Goal: Task Accomplishment & Management: Manage account settings

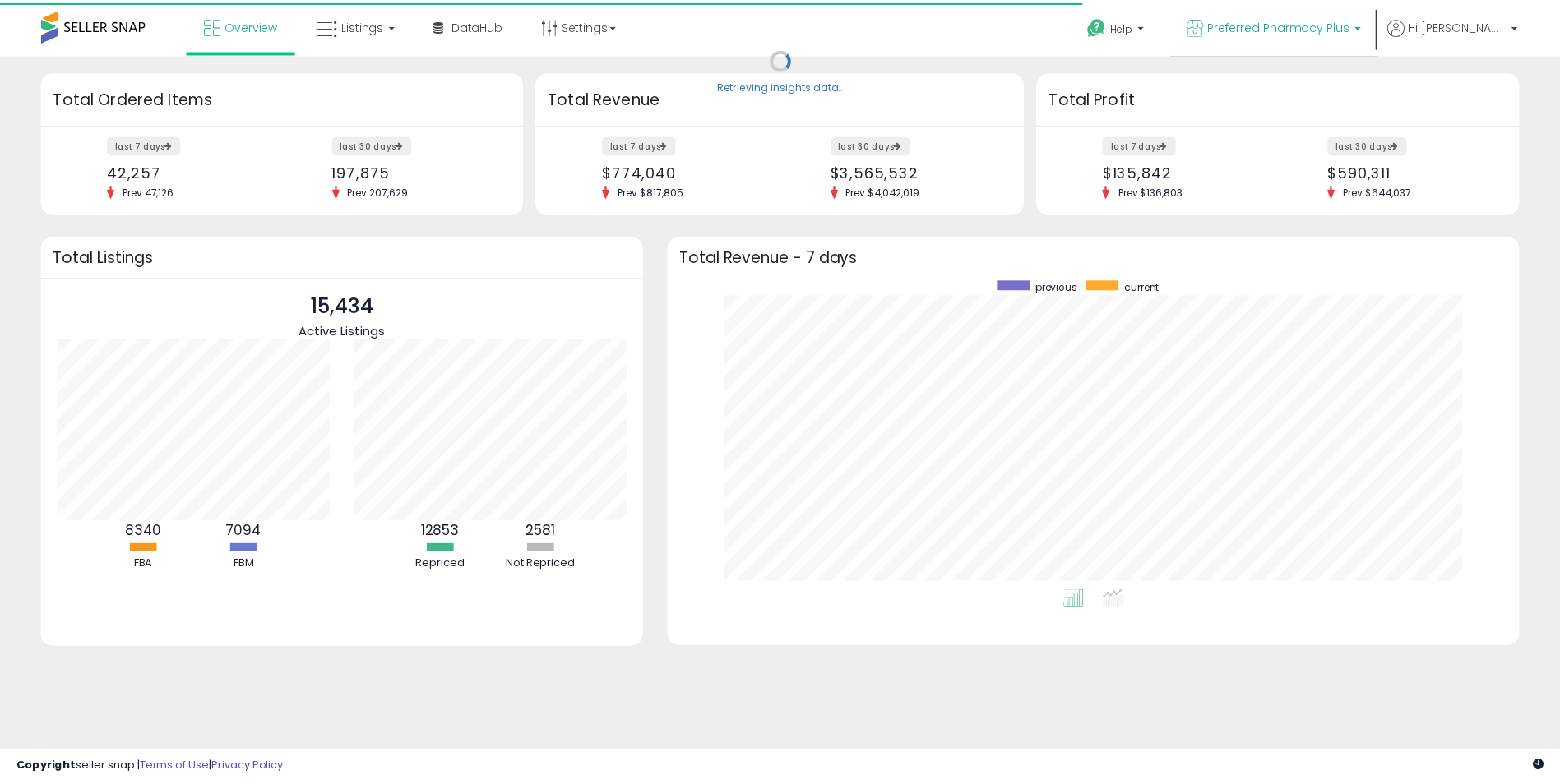
scroll to position [311, 825]
click at [1317, 26] on span "Preferred Pharmacy Plus" at bounding box center [1288, 25] width 143 height 16
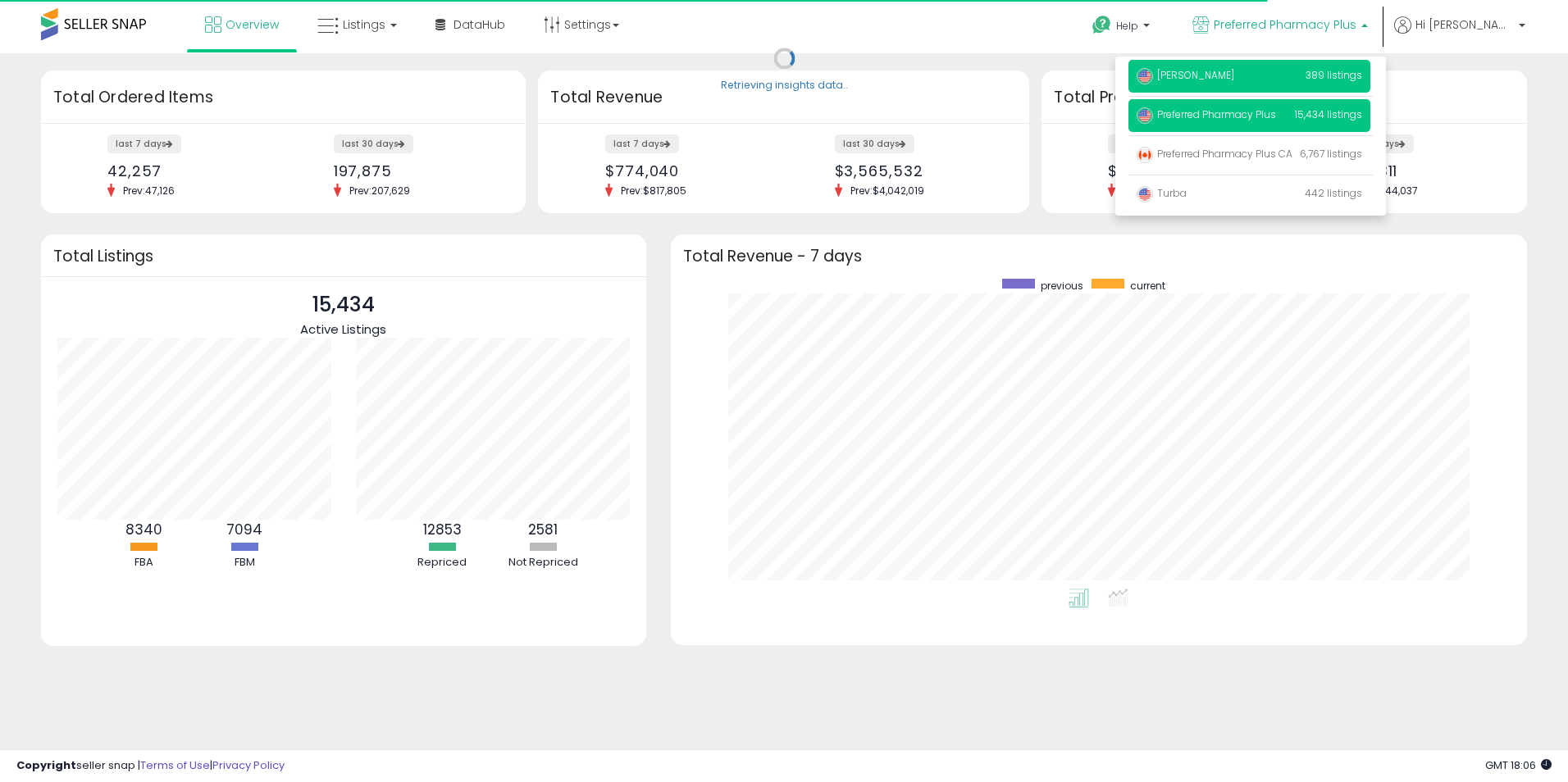
click at [1229, 78] on span "[PERSON_NAME]" at bounding box center [1185, 75] width 98 height 14
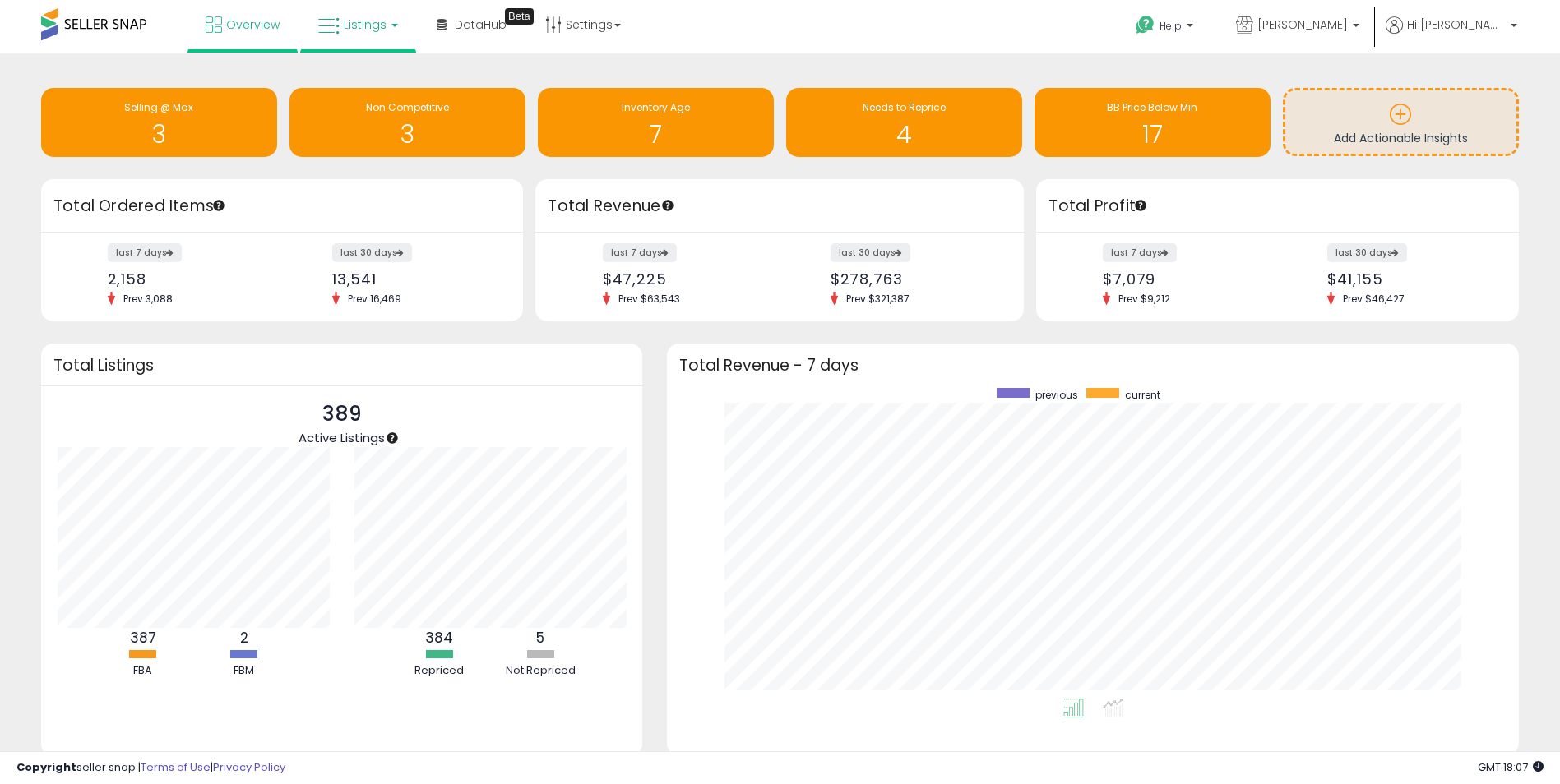
click at [352, 35] on link "Listings" at bounding box center [358, 25] width 104 height 49
click at [368, 81] on icon at bounding box center [370, 81] width 72 height 21
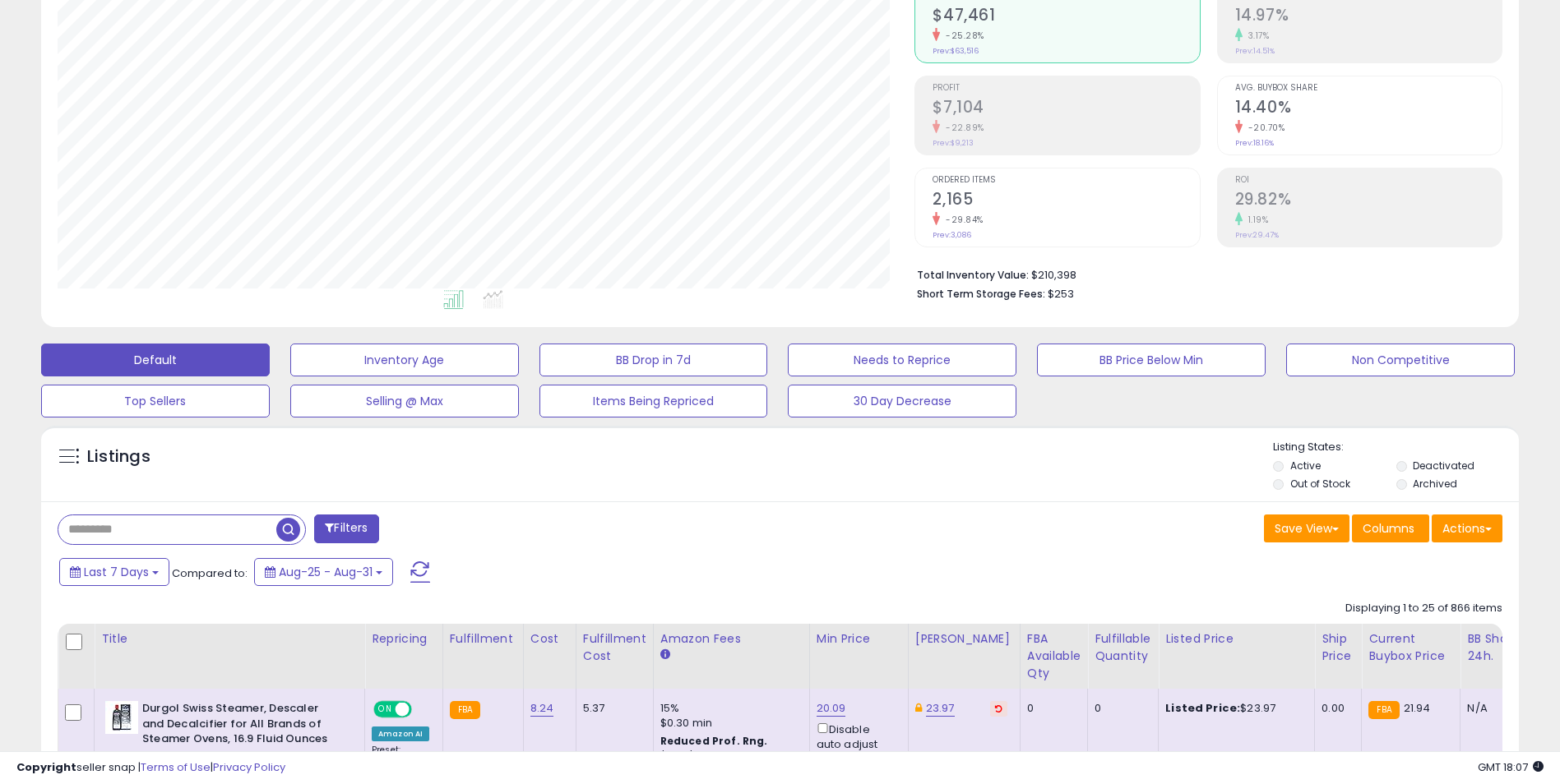
scroll to position [247, 0]
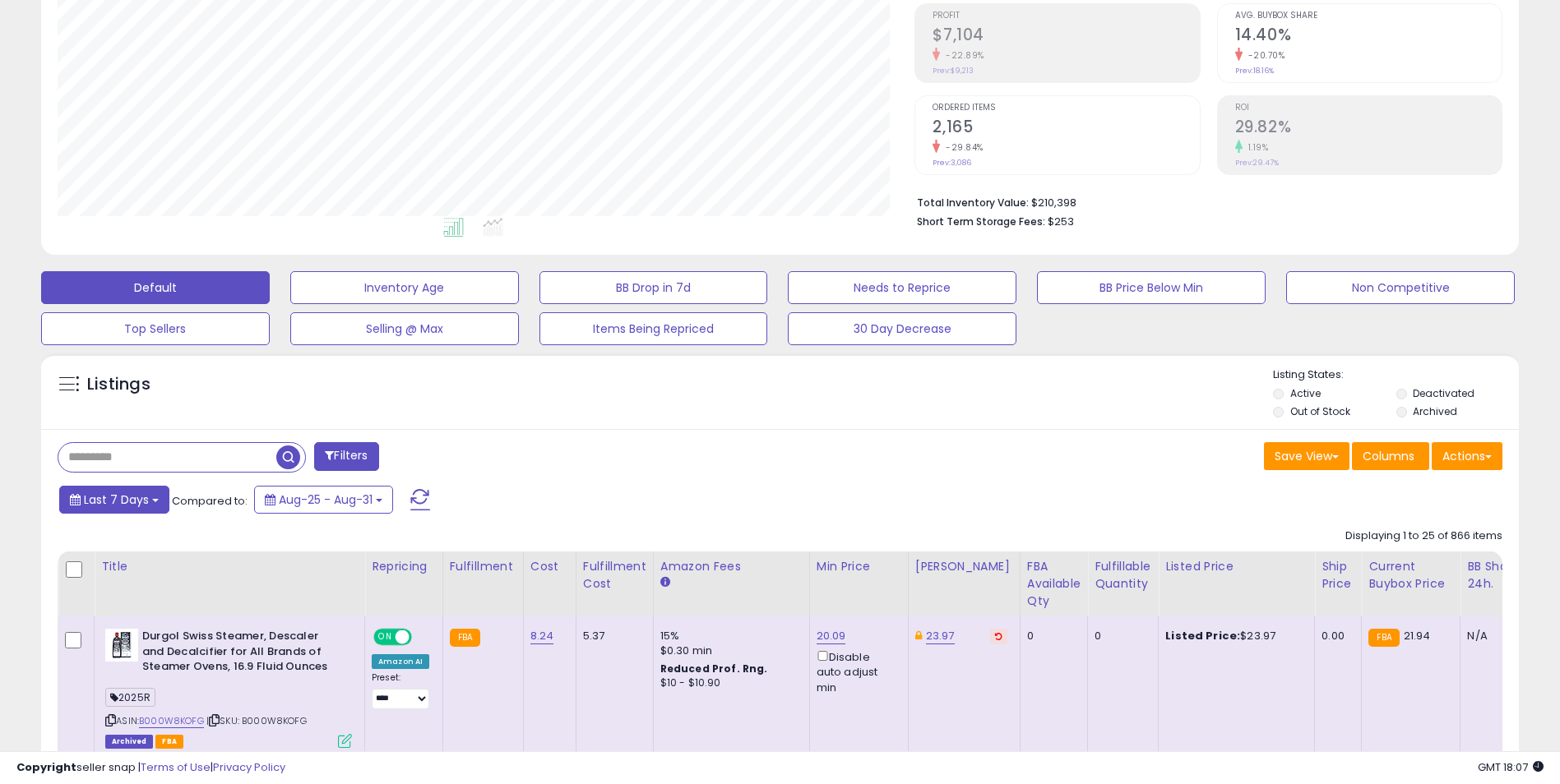
click at [140, 488] on button "Last 7 Days" at bounding box center [114, 500] width 110 height 28
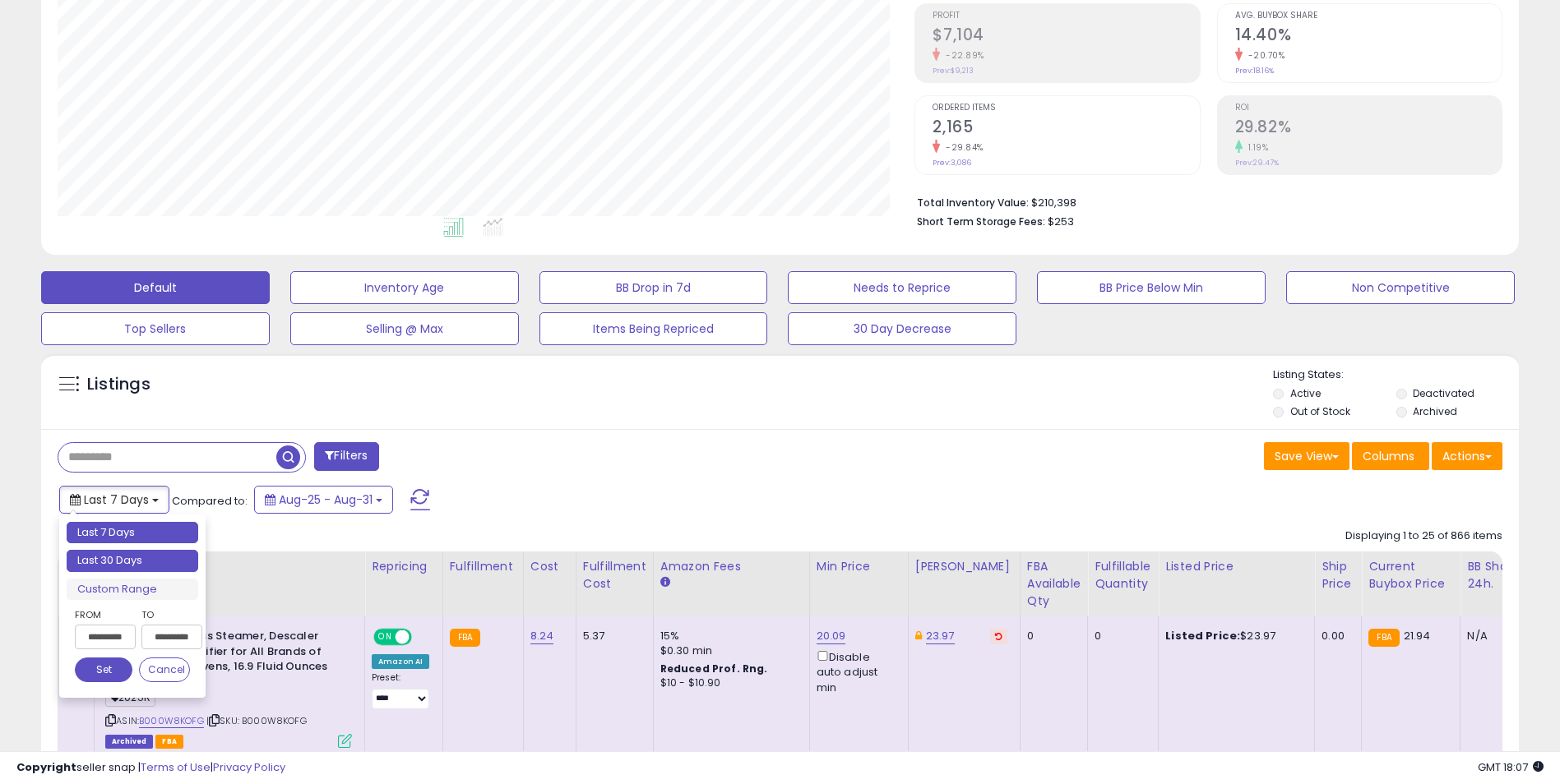
type input "**********"
click at [142, 550] on li "Last 30 Days" at bounding box center [132, 561] width 132 height 22
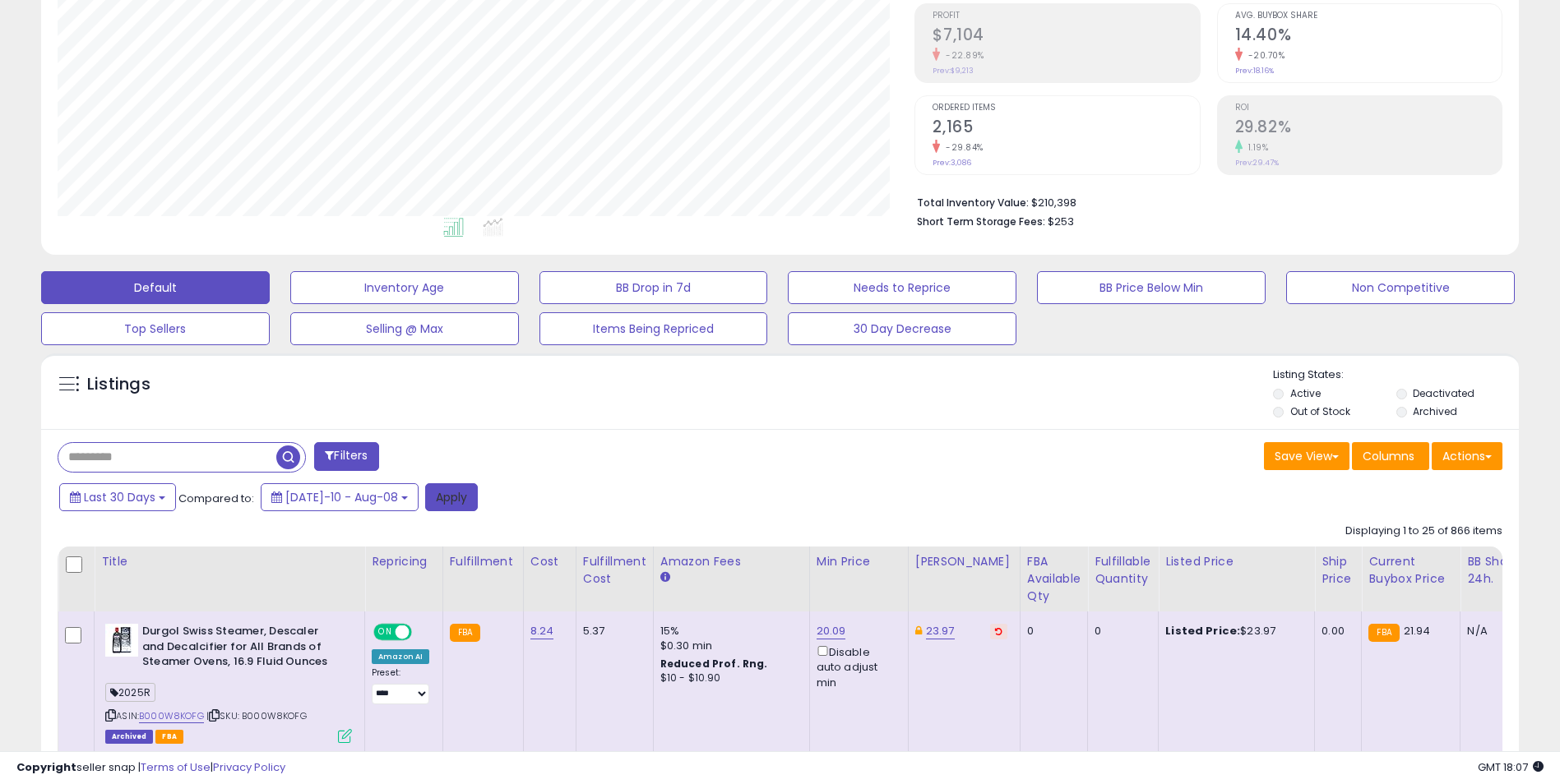
click at [425, 502] on button "Apply" at bounding box center [452, 498] width 53 height 28
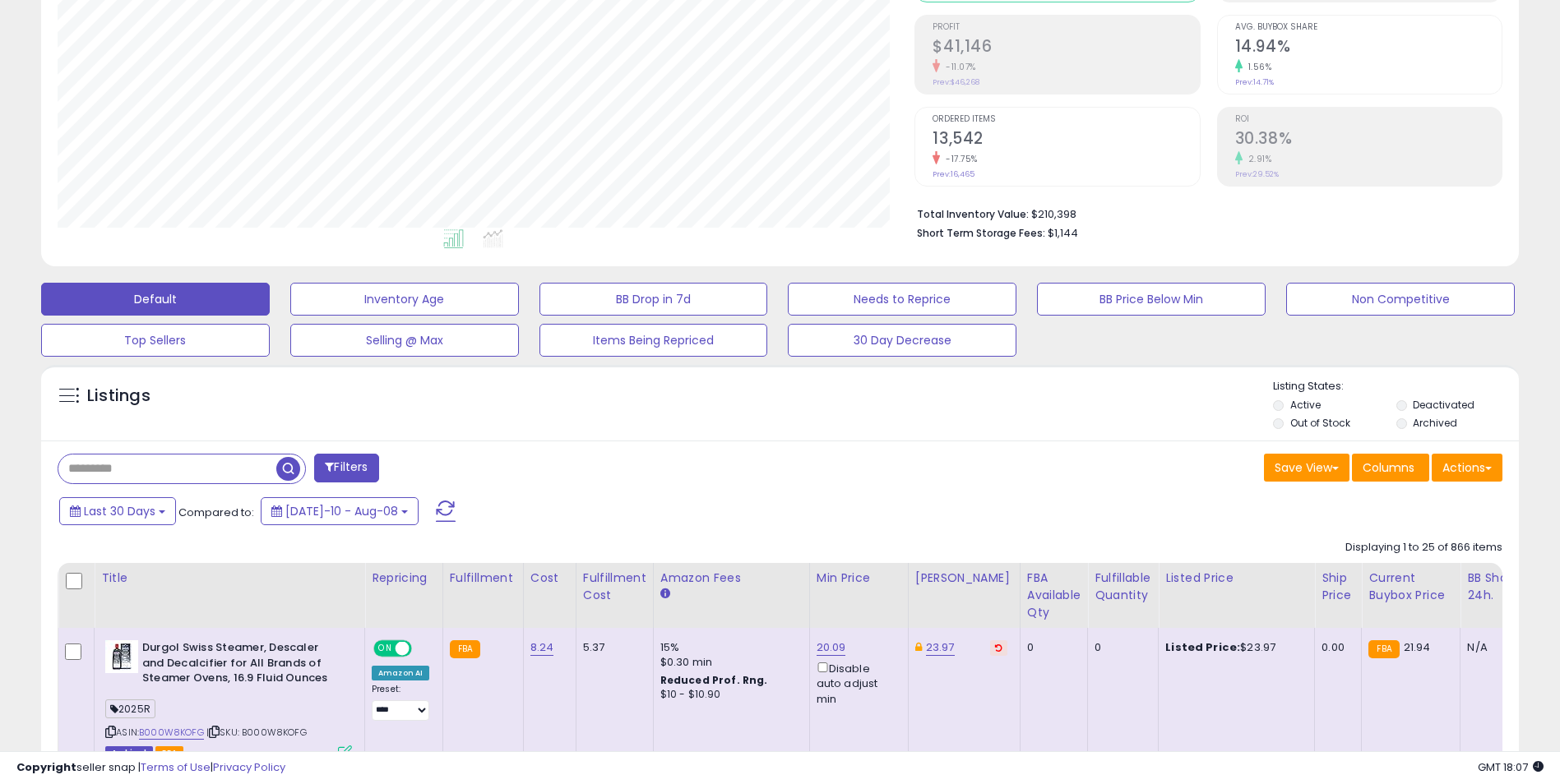
scroll to position [318, 0]
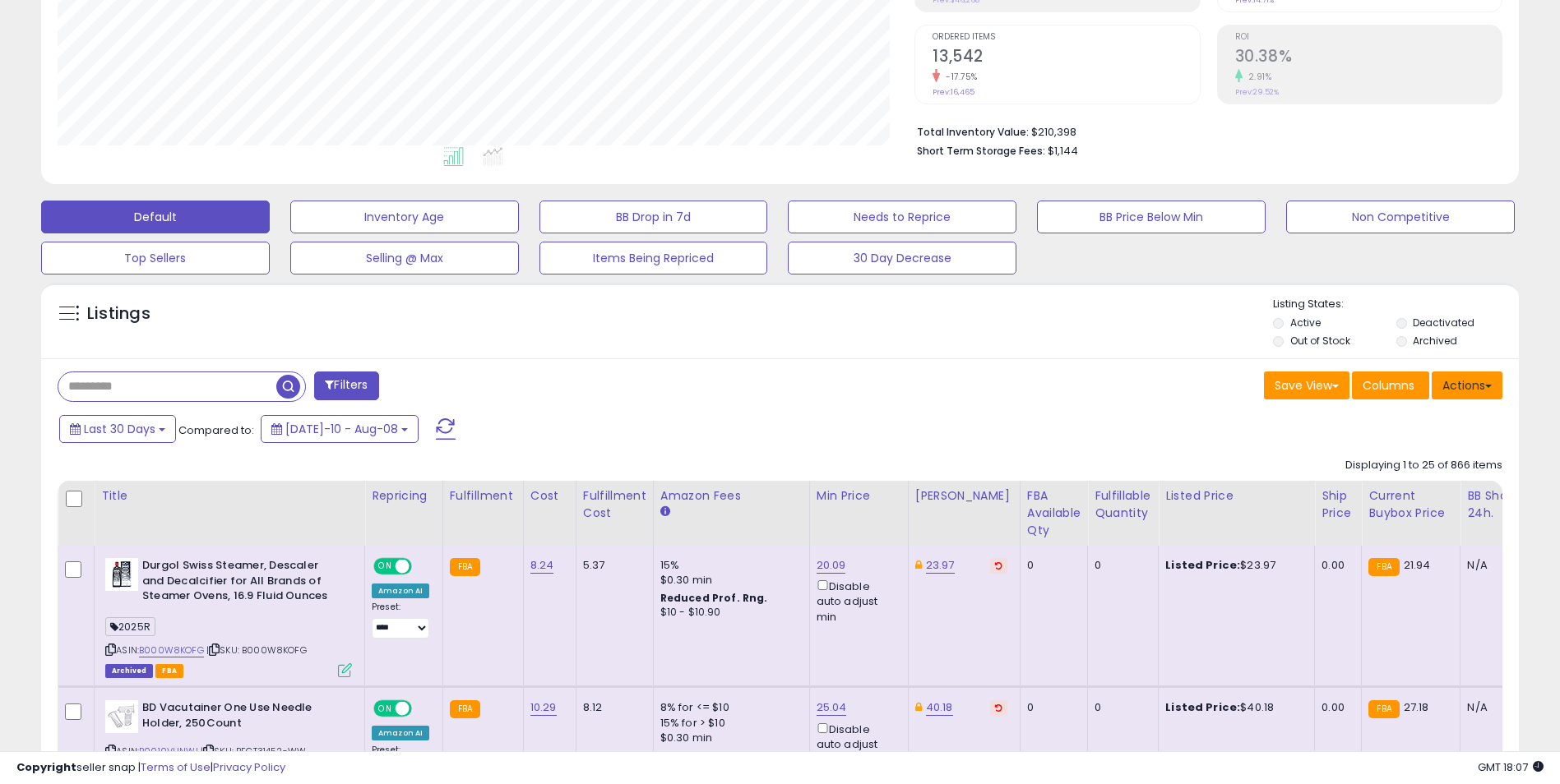
click at [1457, 387] on button "Actions" at bounding box center [1467, 386] width 71 height 28
click at [1415, 488] on link "Export All Columns" at bounding box center [1400, 490] width 180 height 26
